Goal: Task Accomplishment & Management: Complete application form

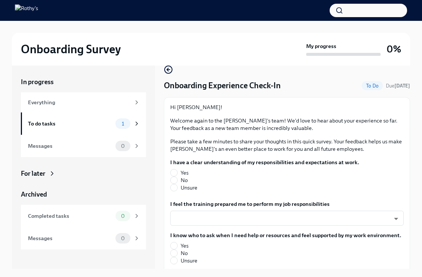
scroll to position [20, 0]
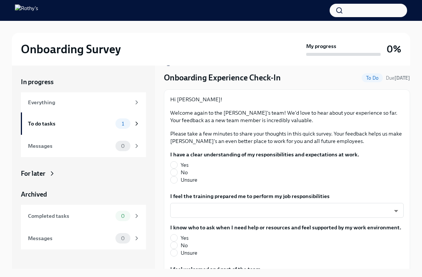
click at [186, 164] on span "Yes" at bounding box center [185, 164] width 8 height 7
click at [177, 164] on input "Yes" at bounding box center [174, 165] width 7 height 7
radio input "true"
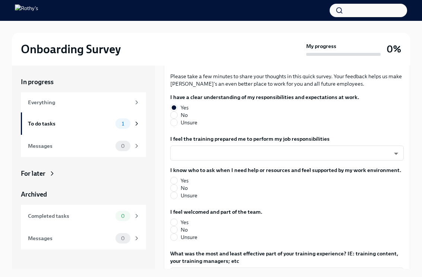
scroll to position [78, 0]
click at [296, 158] on body "Onboarding Survey My progress 0% In progress Everything To do tasks 1 Messages …" at bounding box center [211, 145] width 422 height 290
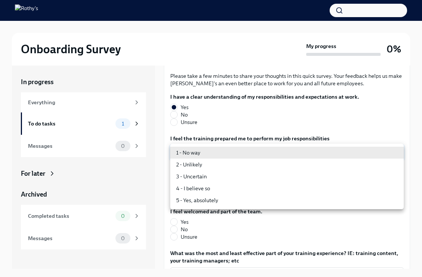
click at [203, 200] on li "5 - Yes, absolutely" at bounding box center [287, 201] width 234 height 12
type input "TVXOjZLlD"
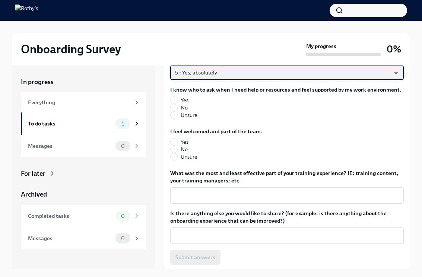
scroll to position [160, 0]
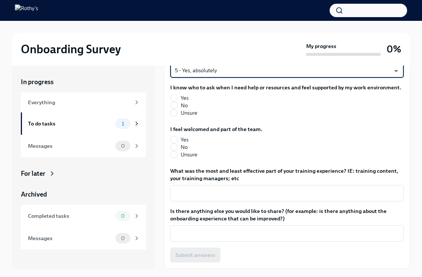
click at [188, 96] on span "Yes" at bounding box center [185, 97] width 8 height 7
click at [177, 96] on input "Yes" at bounding box center [174, 98] width 7 height 7
radio input "true"
click at [185, 137] on span "Yes" at bounding box center [185, 139] width 8 height 7
click at [177, 137] on input "Yes" at bounding box center [174, 139] width 7 height 7
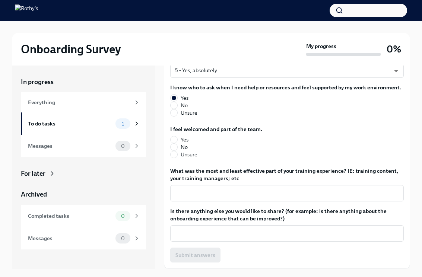
radio input "true"
click at [314, 197] on textarea "What was the most and least effective part of your training experience? IE: tra…" at bounding box center [287, 193] width 225 height 9
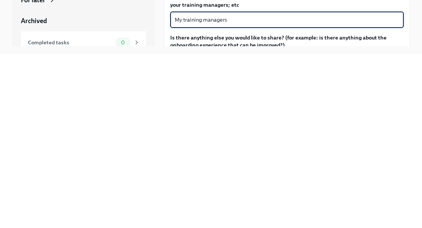
type textarea "My training managers"
click at [403, 185] on div "My training managers x ​" at bounding box center [287, 193] width 234 height 16
click at [416, 33] on div "Onboarding Survey My progress 0% In progress Everything To do tasks 1 Messages …" at bounding box center [211, 131] width 422 height 220
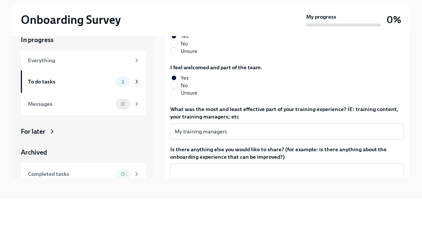
scroll to position [180, 0]
click at [199, 220] on span "Submit answers" at bounding box center [196, 223] width 40 height 7
